Goal: Task Accomplishment & Management: Manage account settings

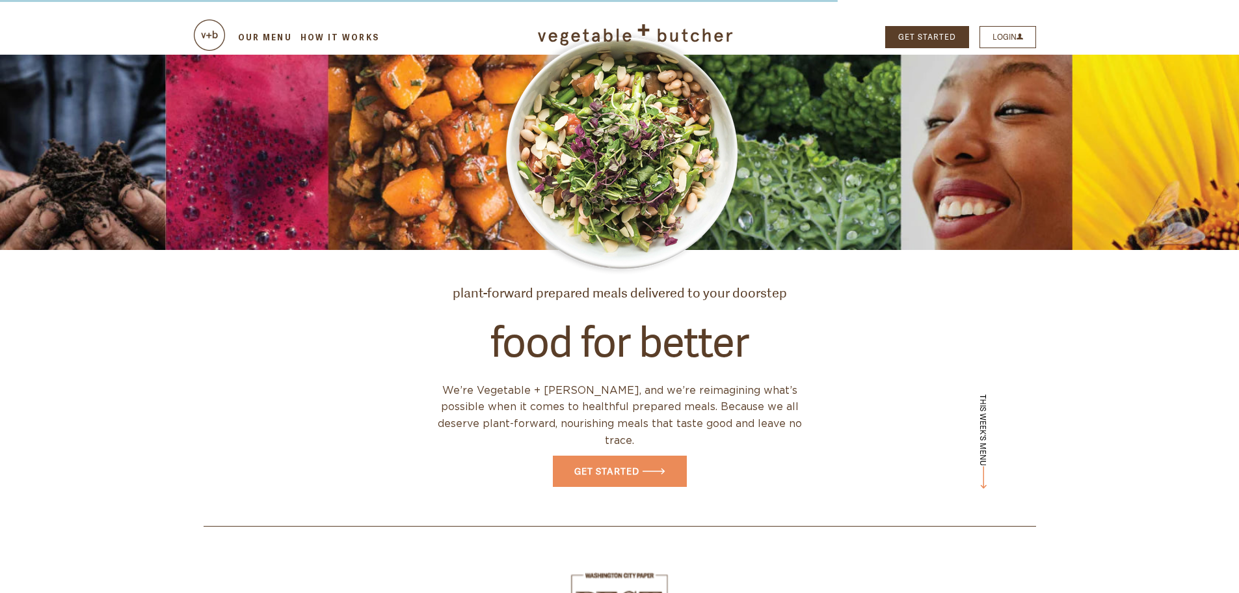
click at [1015, 36] on link "LOGIN" at bounding box center [1008, 37] width 57 height 22
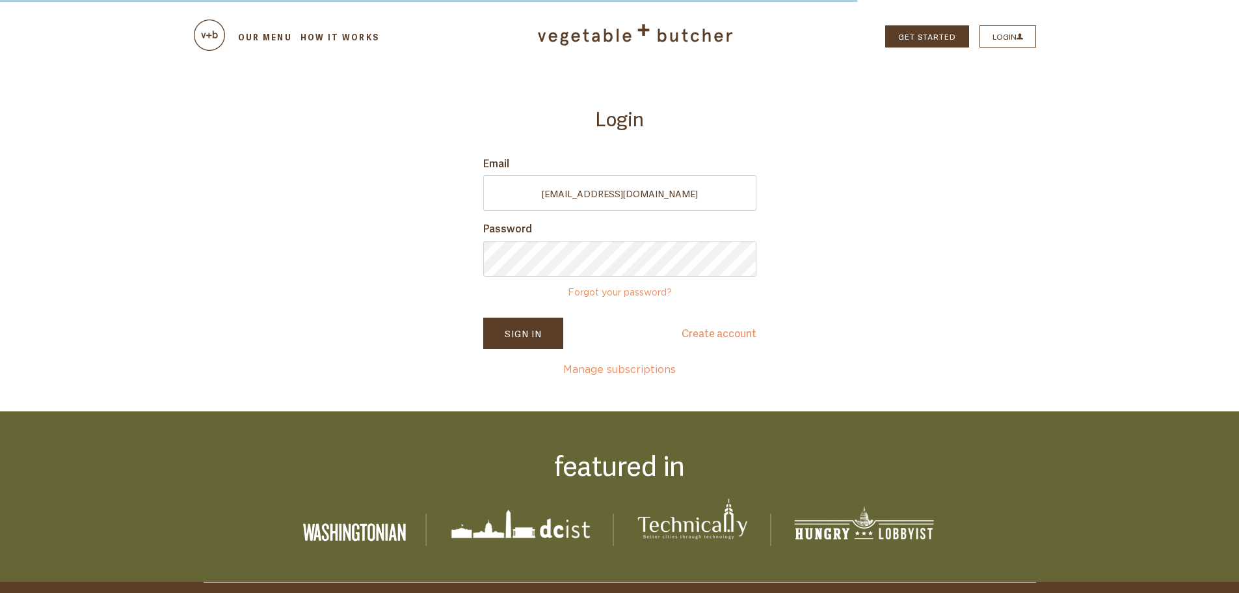
click at [523, 337] on button "Sign In" at bounding box center [523, 332] width 80 height 31
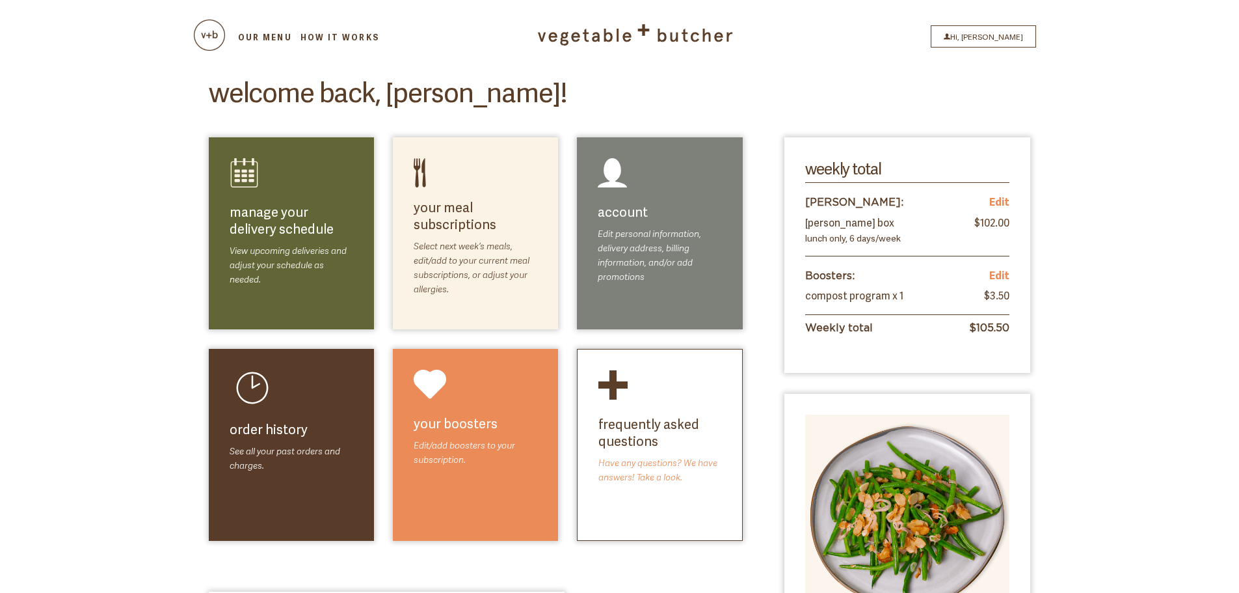
click at [482, 238] on link "select meals" at bounding box center [501, 236] width 74 height 16
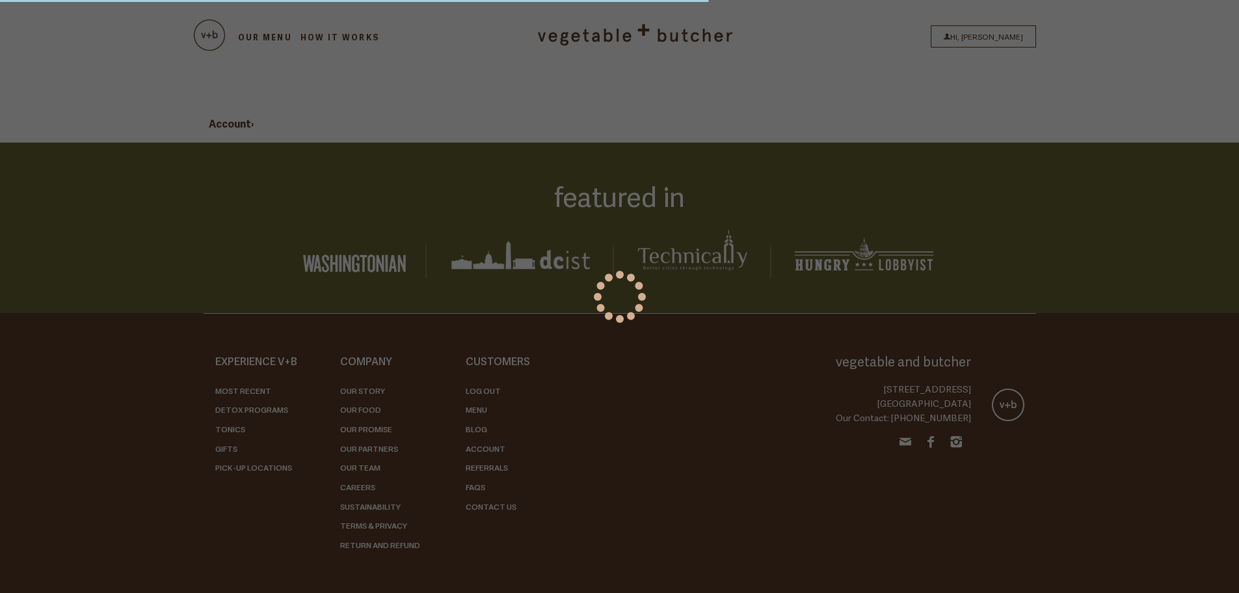
select select
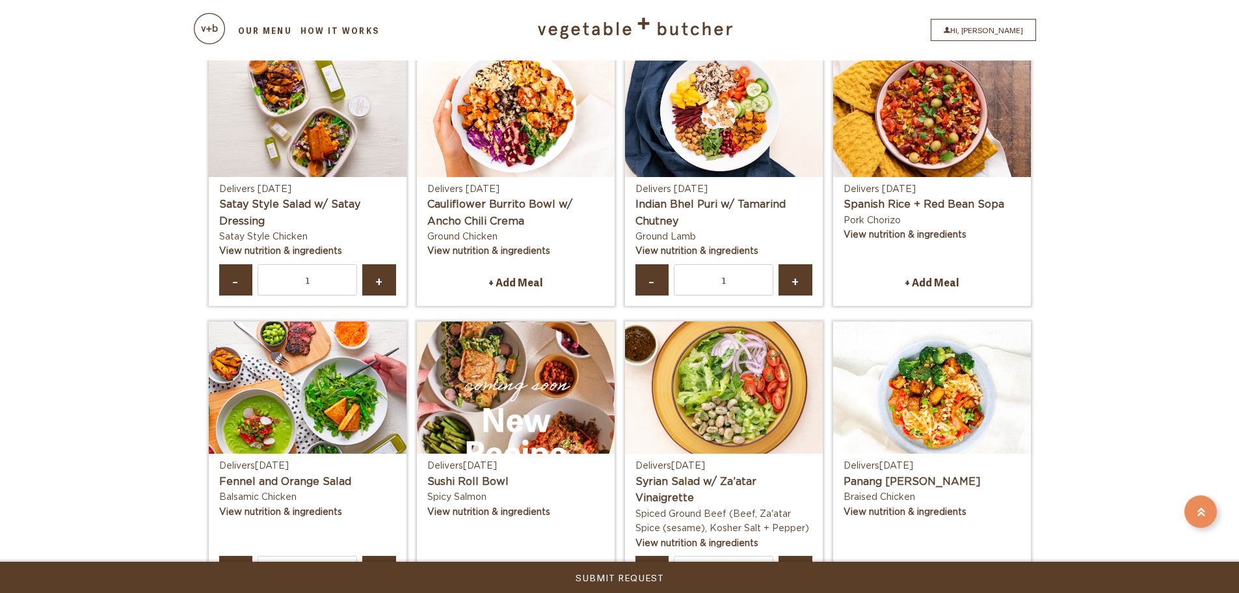
scroll to position [520, 0]
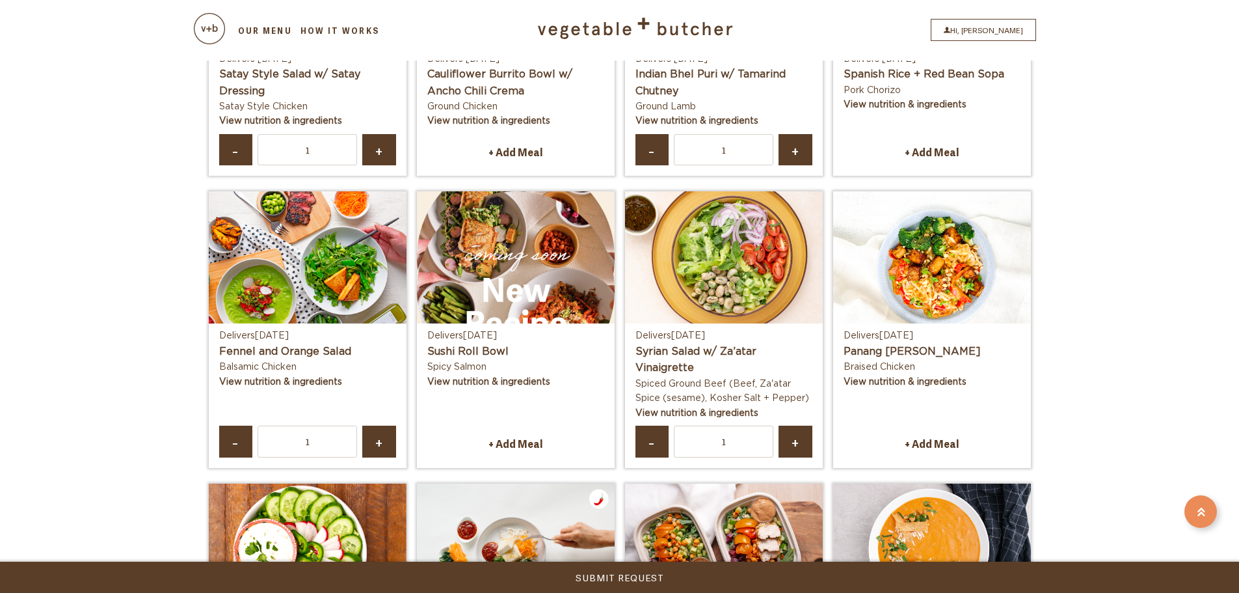
click at [248, 452] on link "-" at bounding box center [236, 441] width 34 height 32
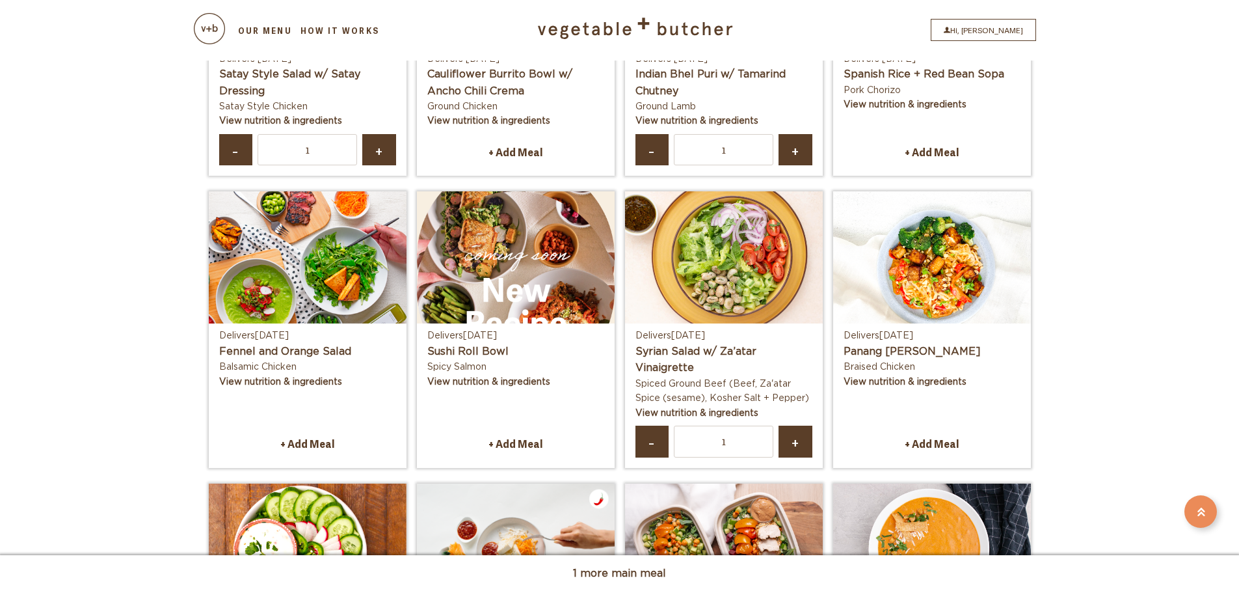
click at [935, 449] on link "+ Add Meal" at bounding box center [932, 443] width 177 height 27
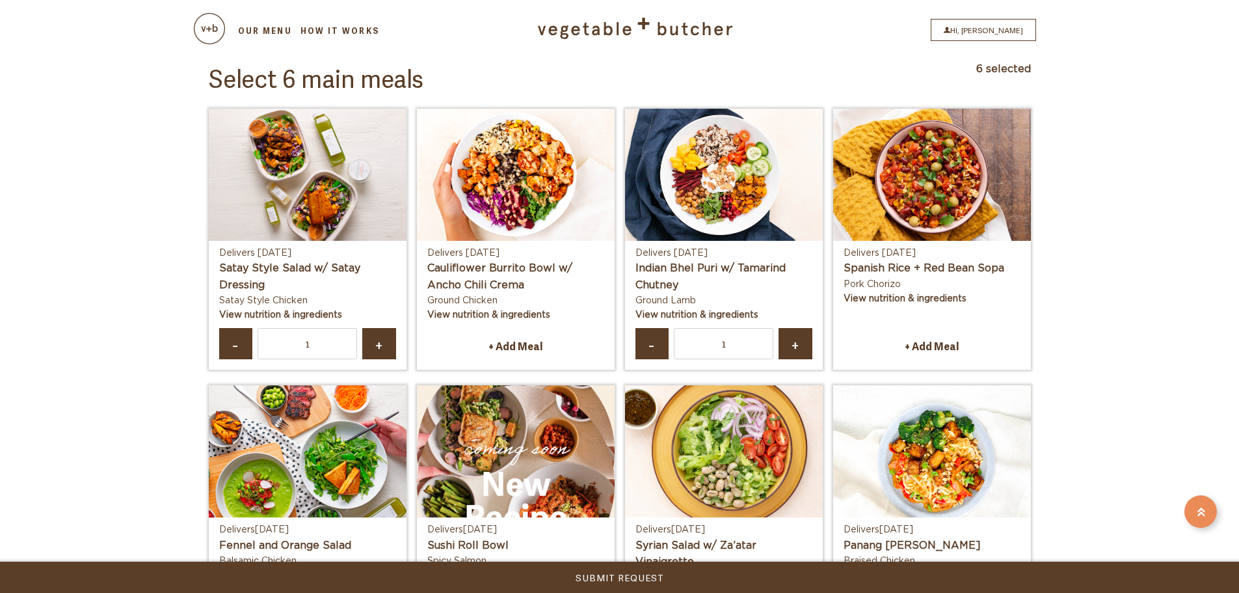
scroll to position [325, 0]
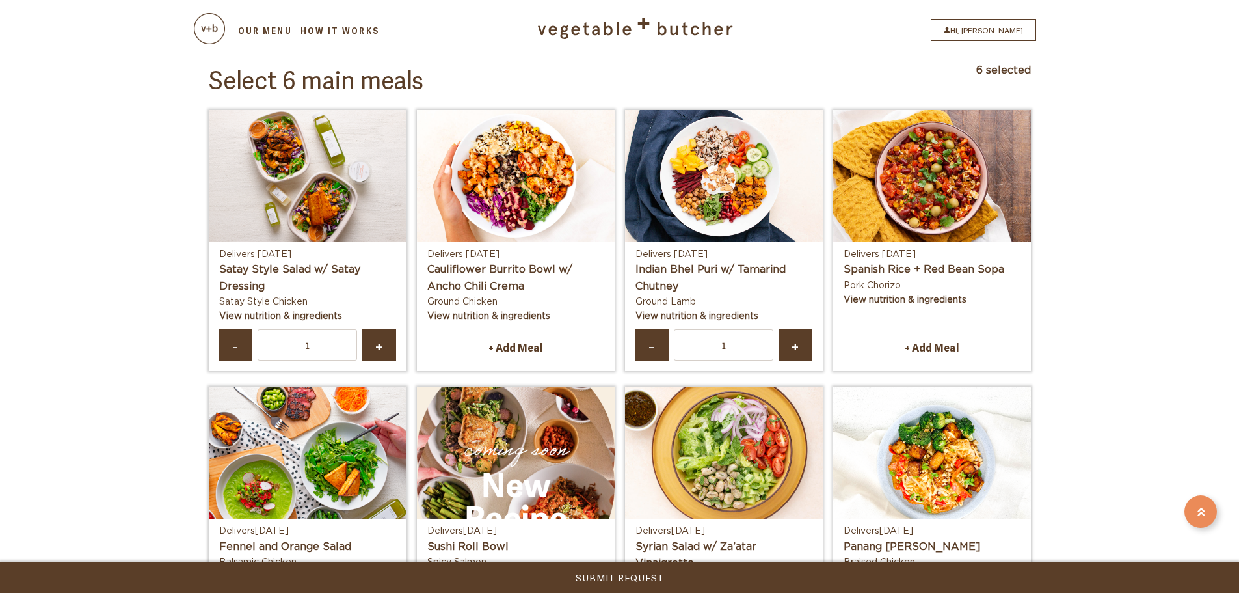
click at [316, 313] on link "View nutrition & ingredients" at bounding box center [280, 316] width 123 height 9
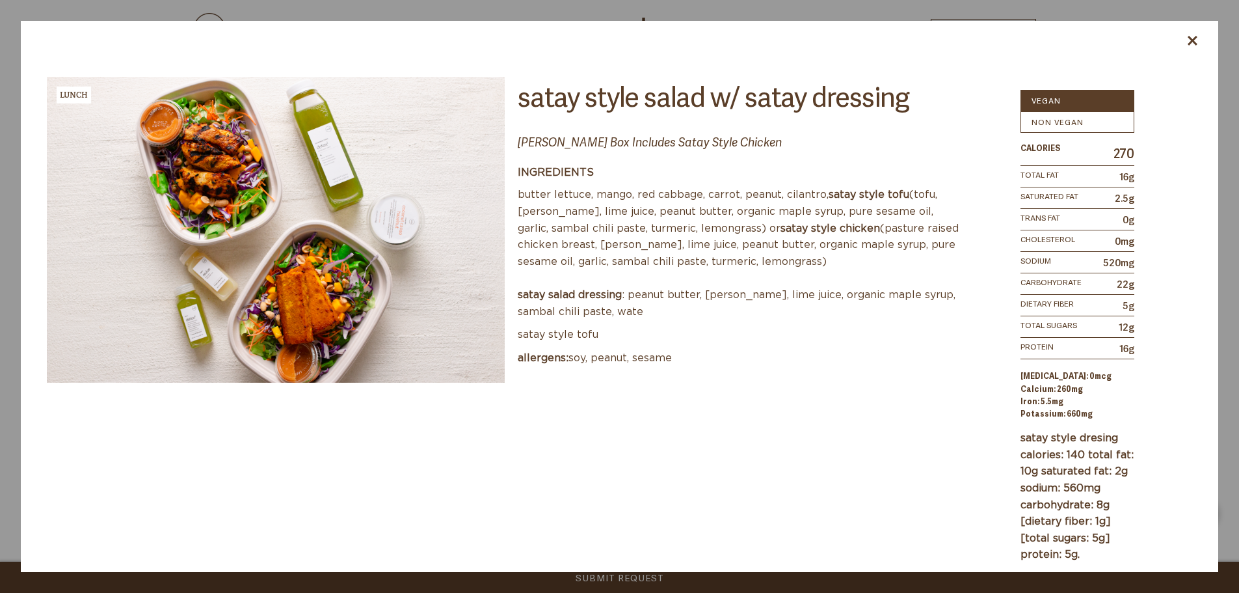
click at [1196, 38] on icon at bounding box center [1193, 41] width 10 height 10
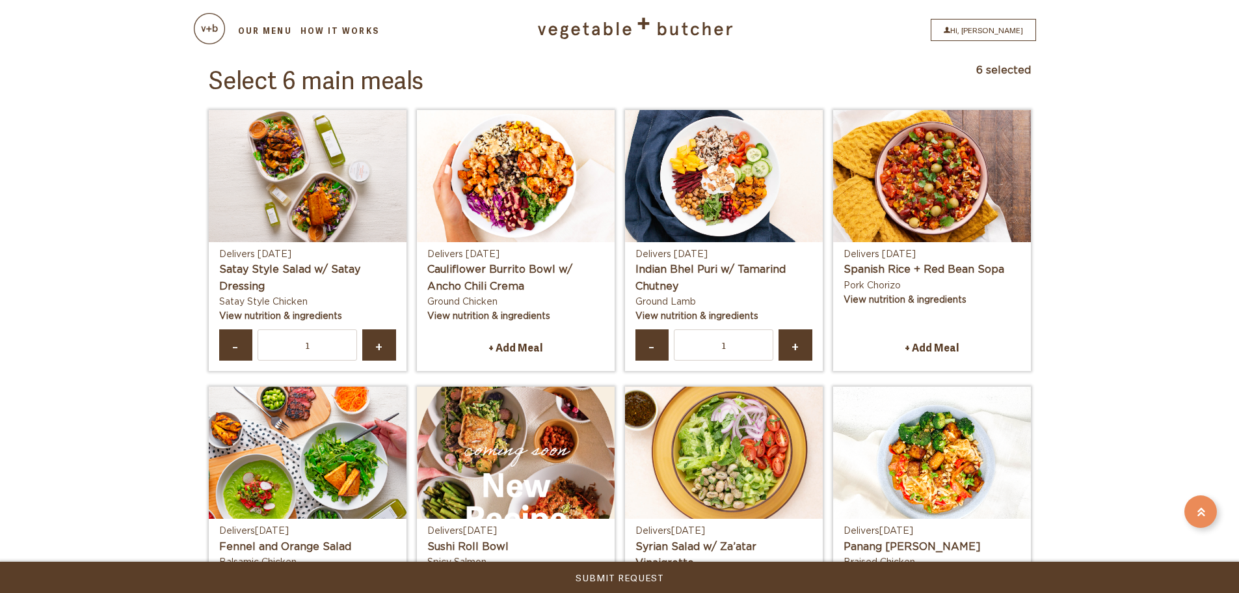
click at [508, 317] on link "View nutrition & ingredients" at bounding box center [488, 316] width 123 height 9
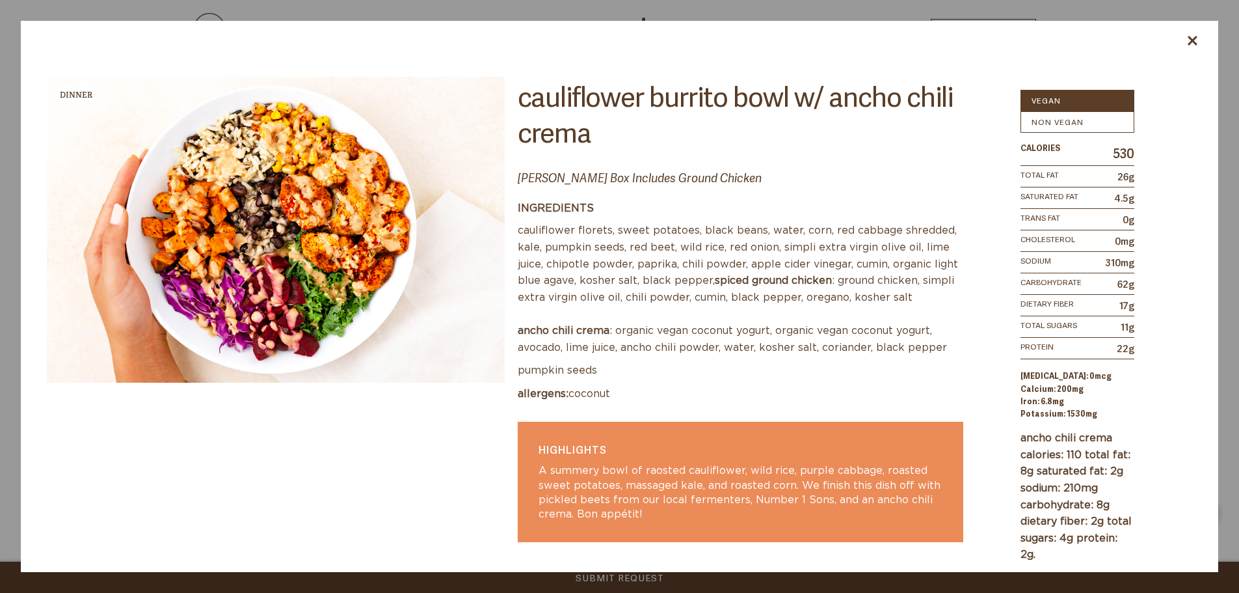
click at [1200, 42] on div at bounding box center [620, 38] width 1198 height 35
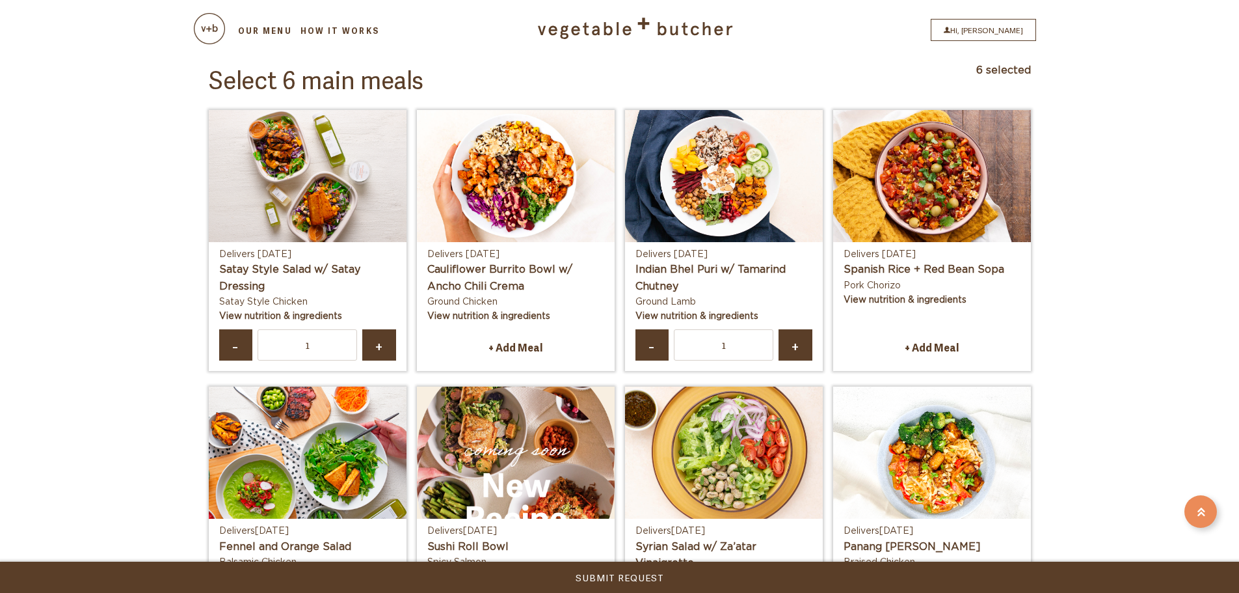
click at [234, 349] on span "-" at bounding box center [235, 344] width 10 height 9
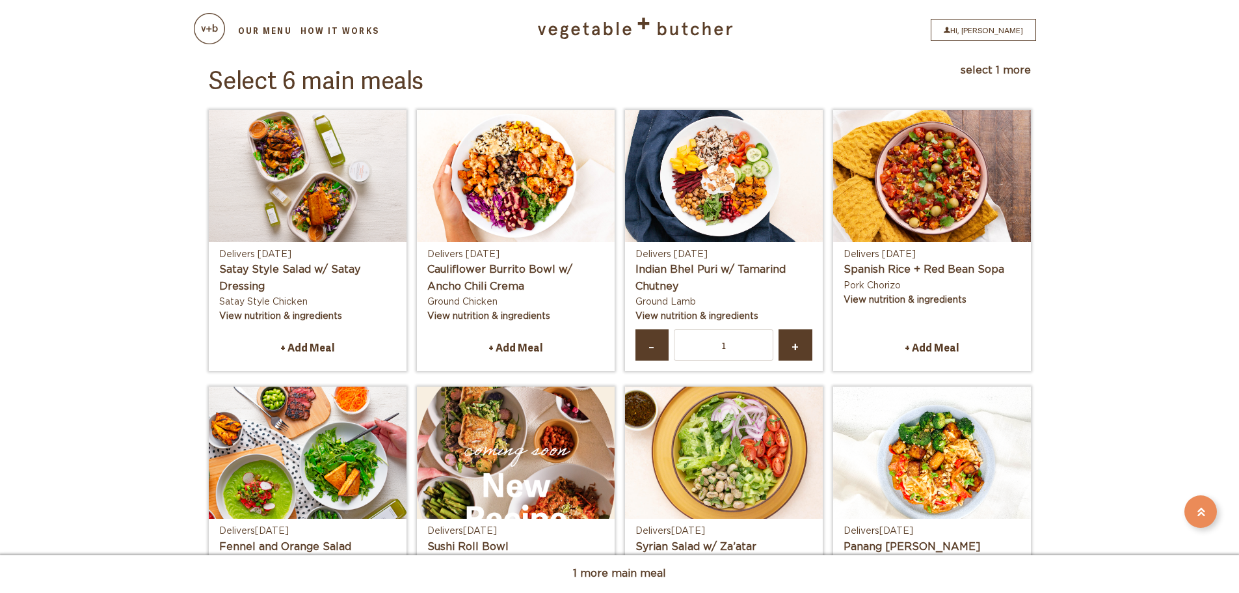
click at [511, 349] on link "+ Add Meal" at bounding box center [515, 347] width 177 height 27
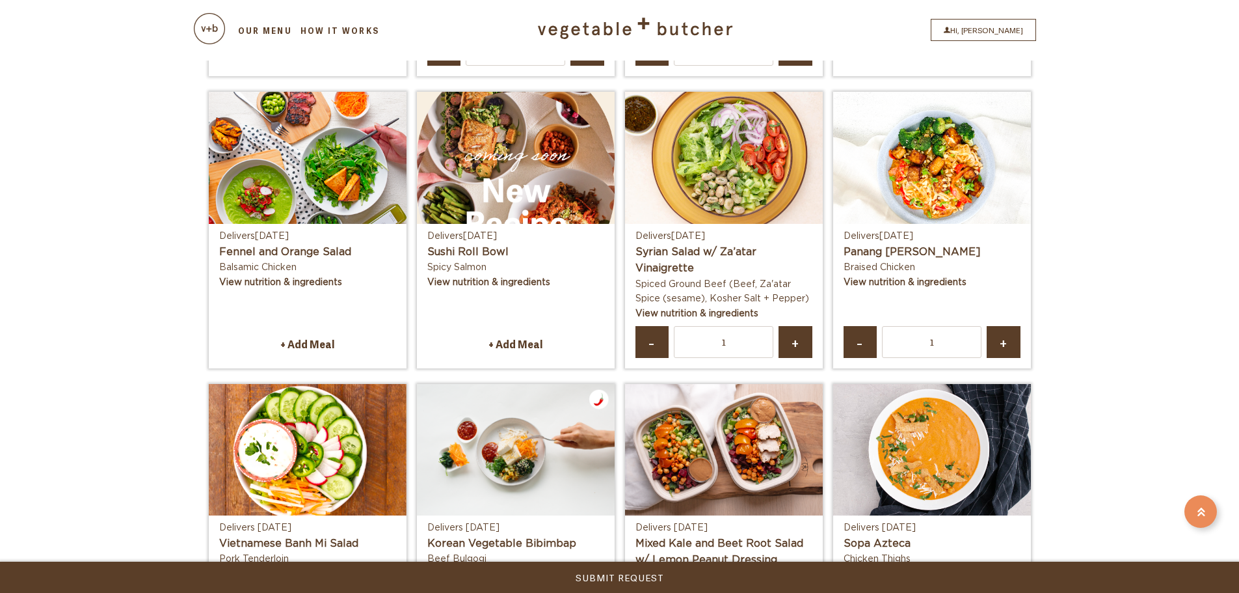
scroll to position [781, 0]
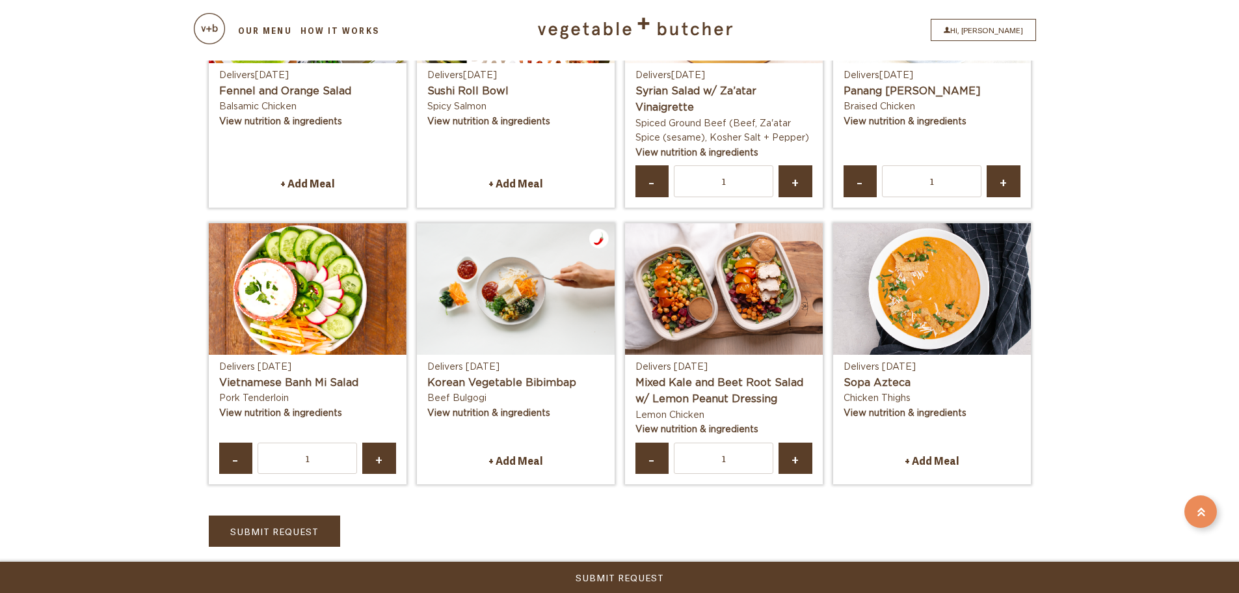
click at [655, 454] on span "-" at bounding box center [652, 457] width 10 height 9
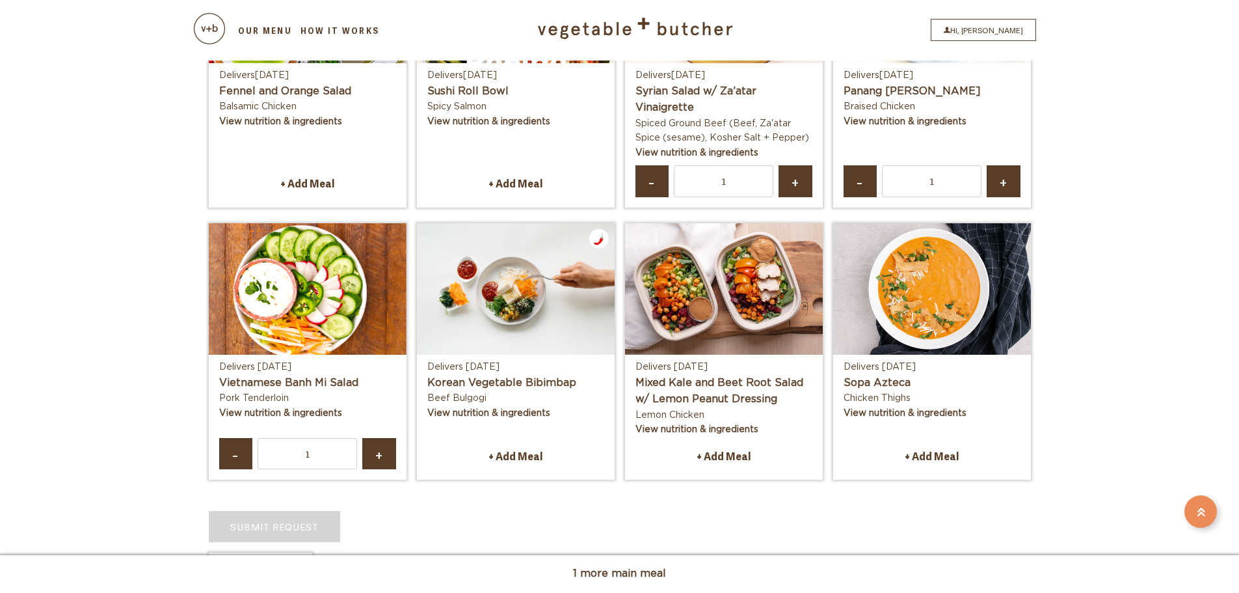
click at [956, 455] on link "+ Add Meal" at bounding box center [932, 455] width 177 height 27
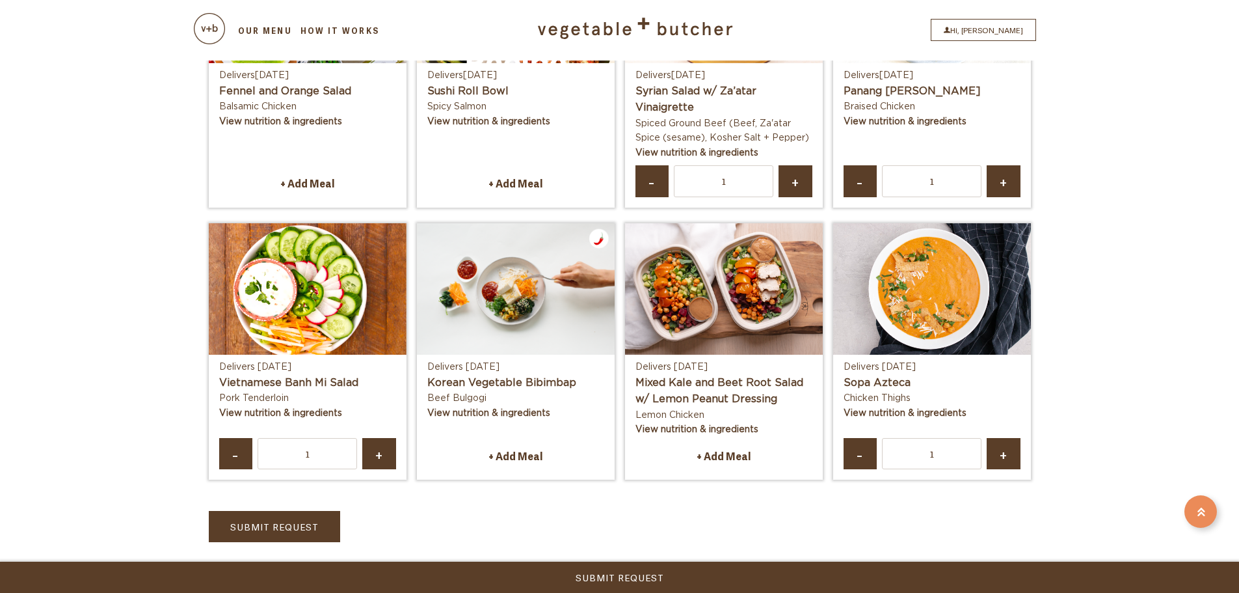
click at [934, 411] on link "View nutrition & ingredients" at bounding box center [905, 413] width 123 height 9
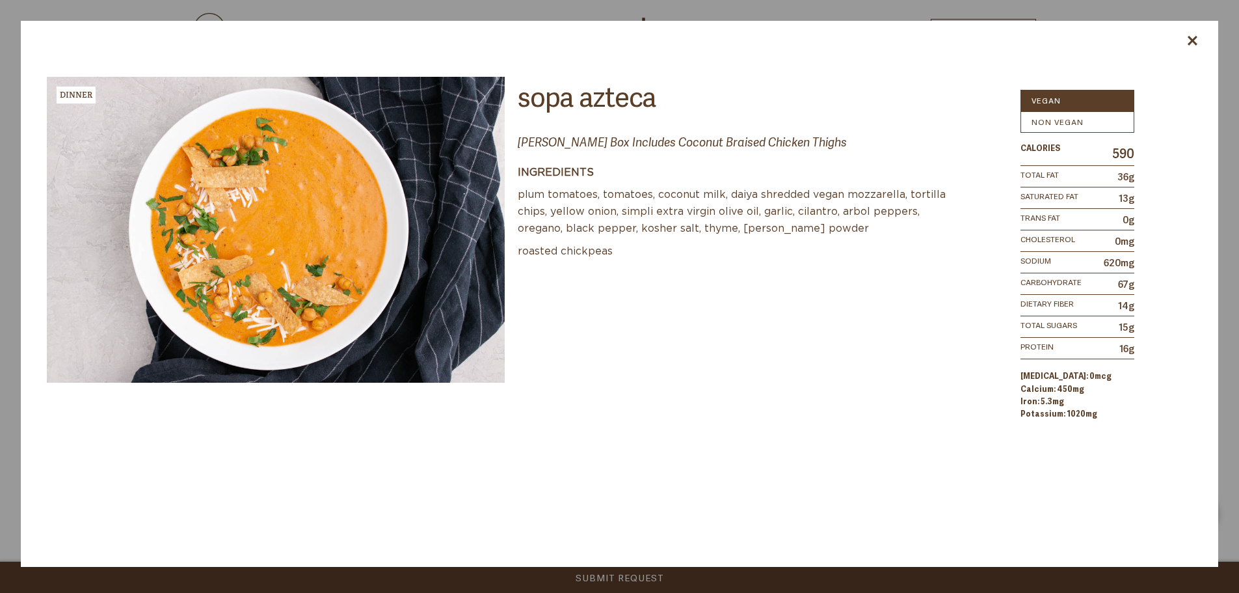
click at [1196, 40] on icon at bounding box center [1193, 41] width 10 height 10
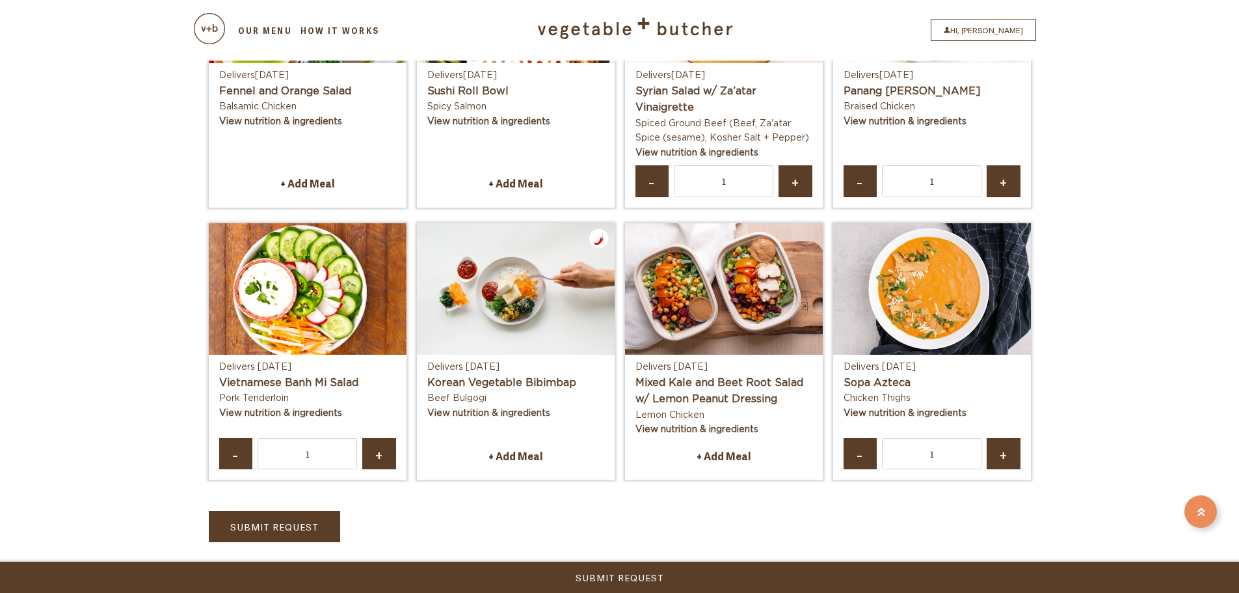
click at [321, 414] on link "View nutrition & ingredients" at bounding box center [280, 413] width 123 height 9
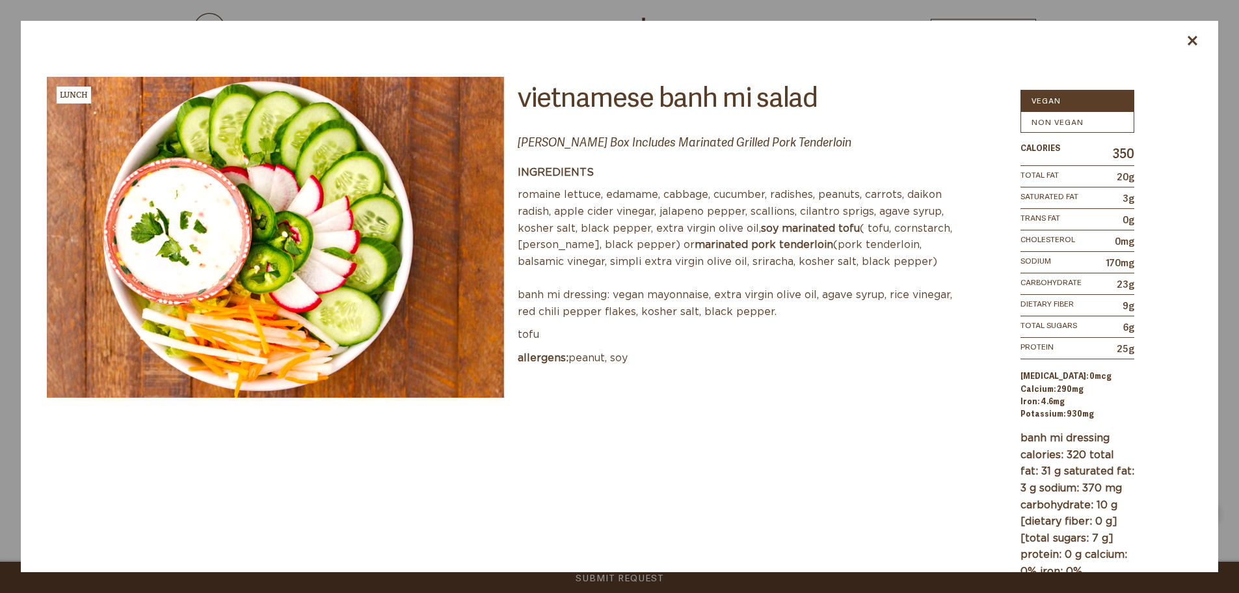
scroll to position [331, 0]
click at [1196, 44] on icon at bounding box center [1193, 41] width 10 height 10
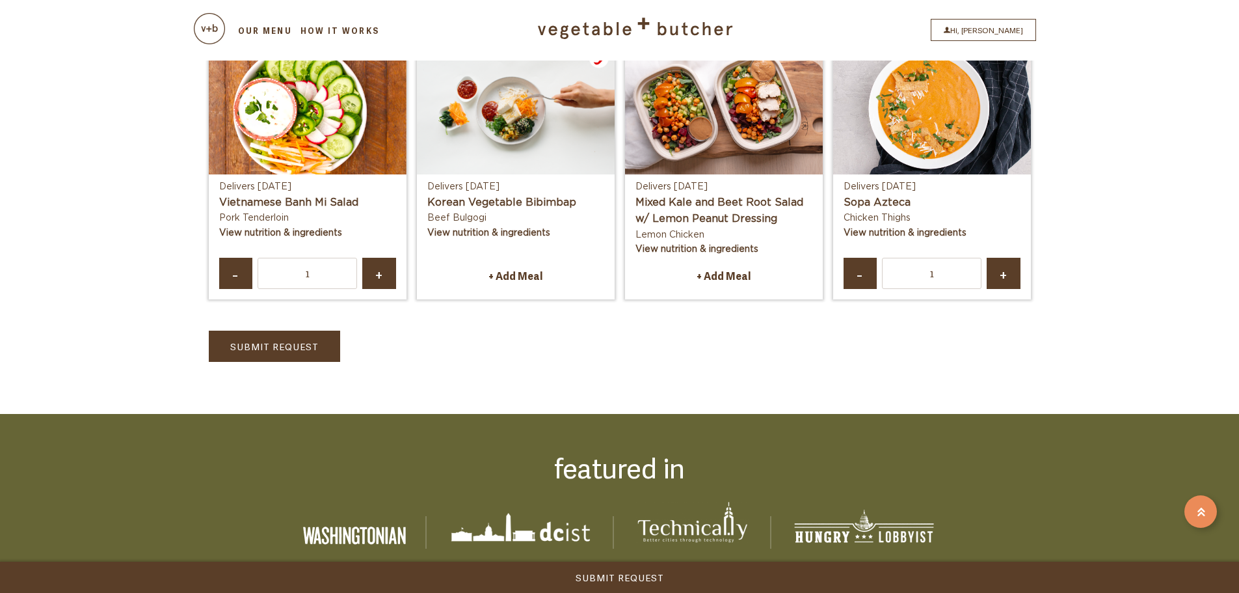
scroll to position [982, 0]
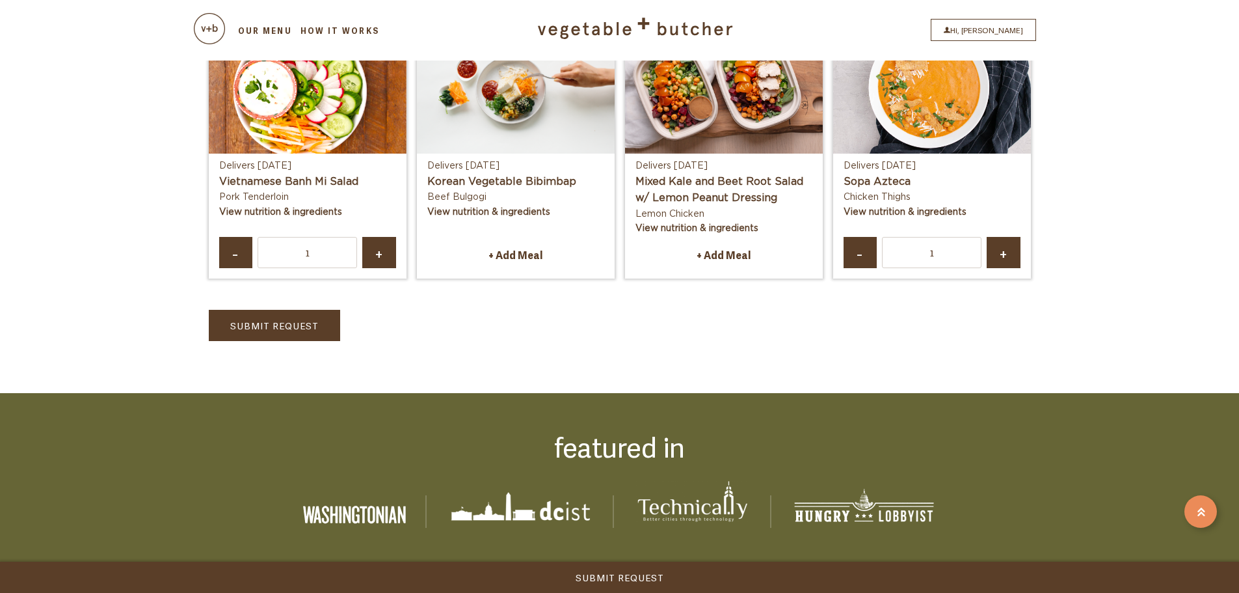
click at [285, 332] on link "Submit Request" at bounding box center [274, 325] width 131 height 31
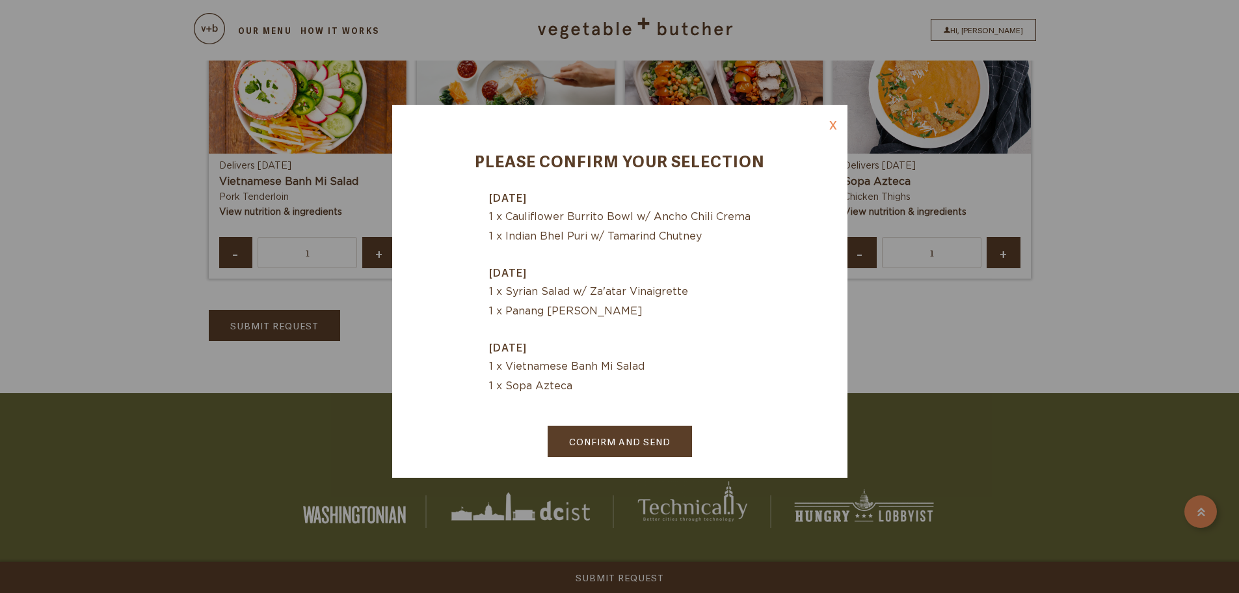
click at [641, 439] on link "Confirm and Send" at bounding box center [620, 440] width 144 height 31
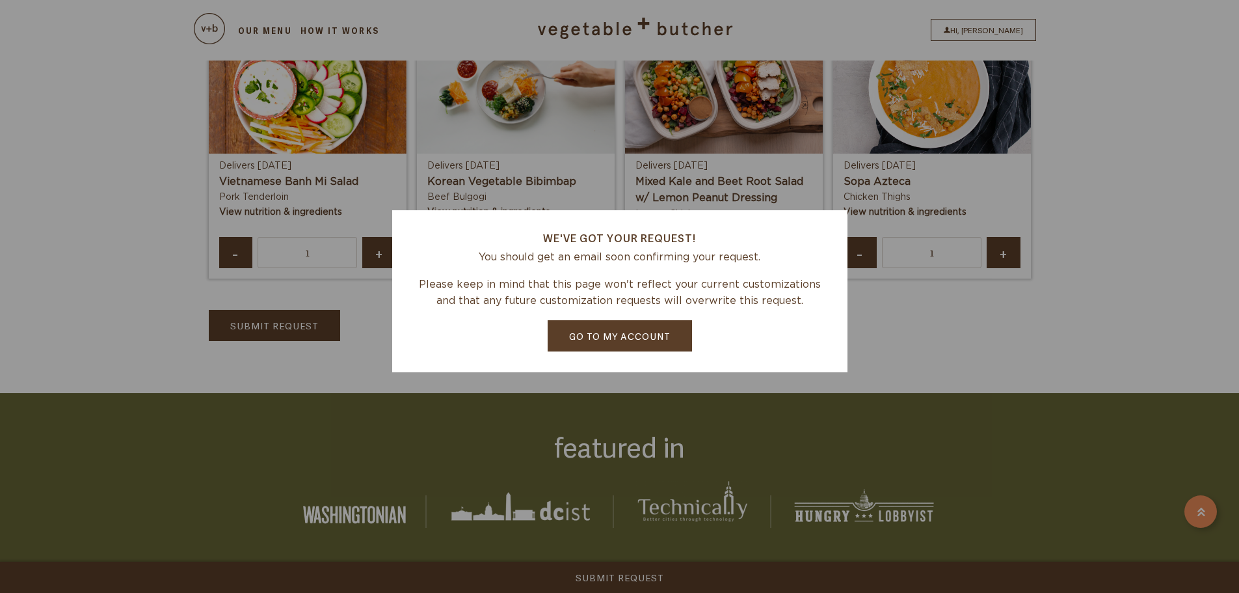
click at [613, 333] on link "Go to my account" at bounding box center [620, 335] width 144 height 31
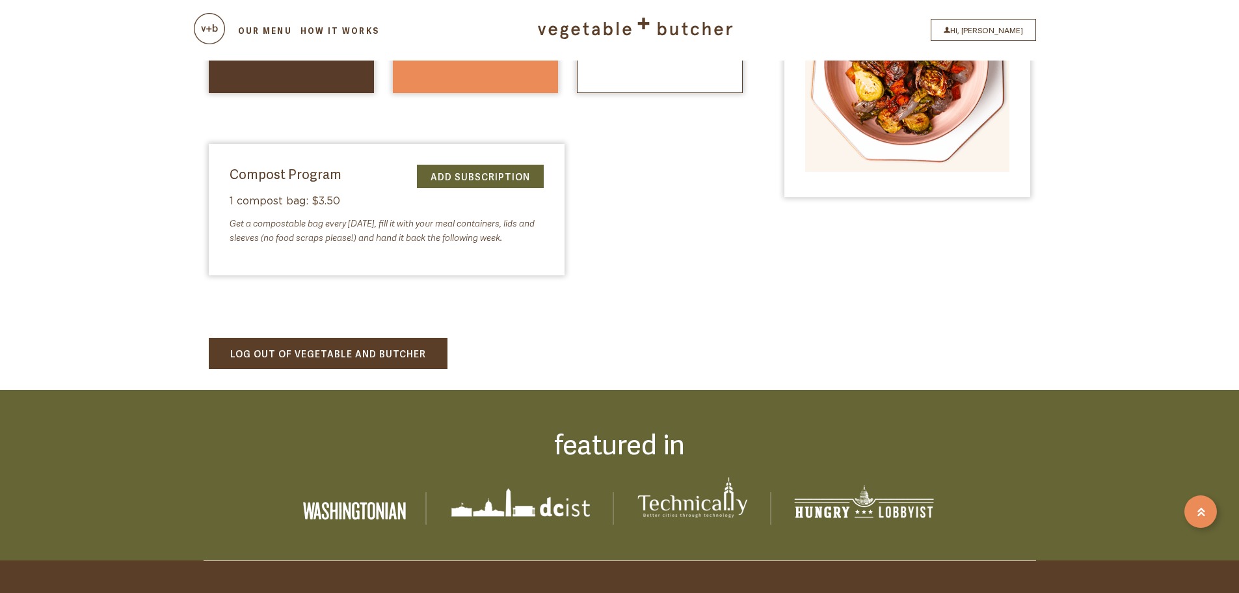
scroll to position [390, 0]
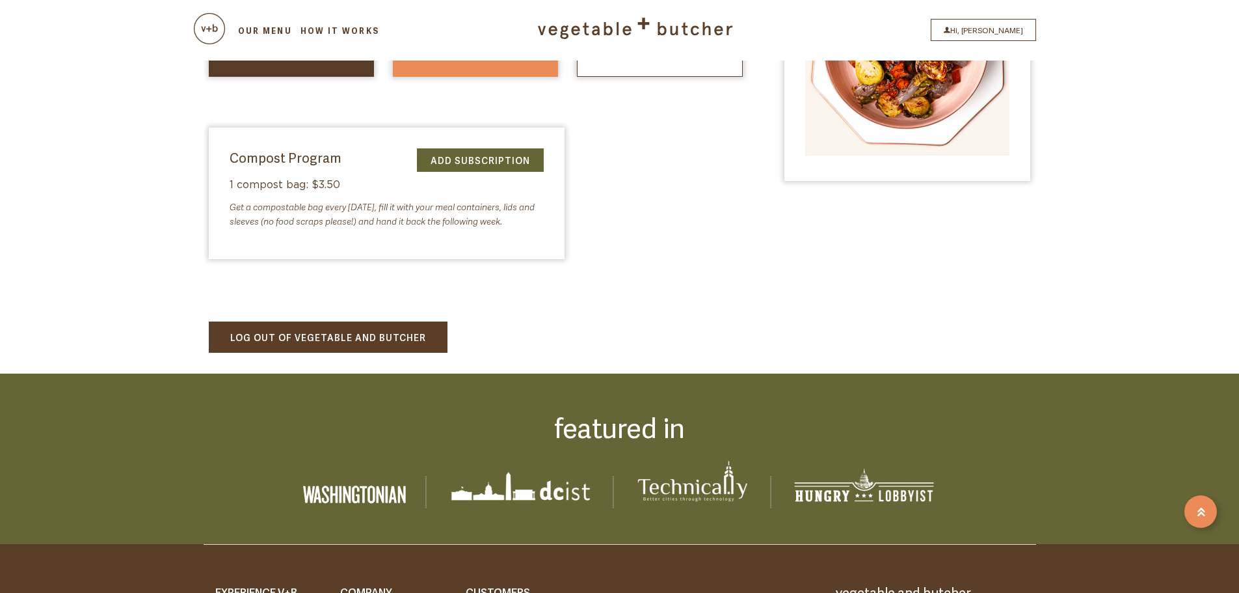
click at [397, 334] on link "LOG OUT OF VEGETABLE AND BUTCHER" at bounding box center [328, 336] width 239 height 31
